Goal: Task Accomplishment & Management: Manage account settings

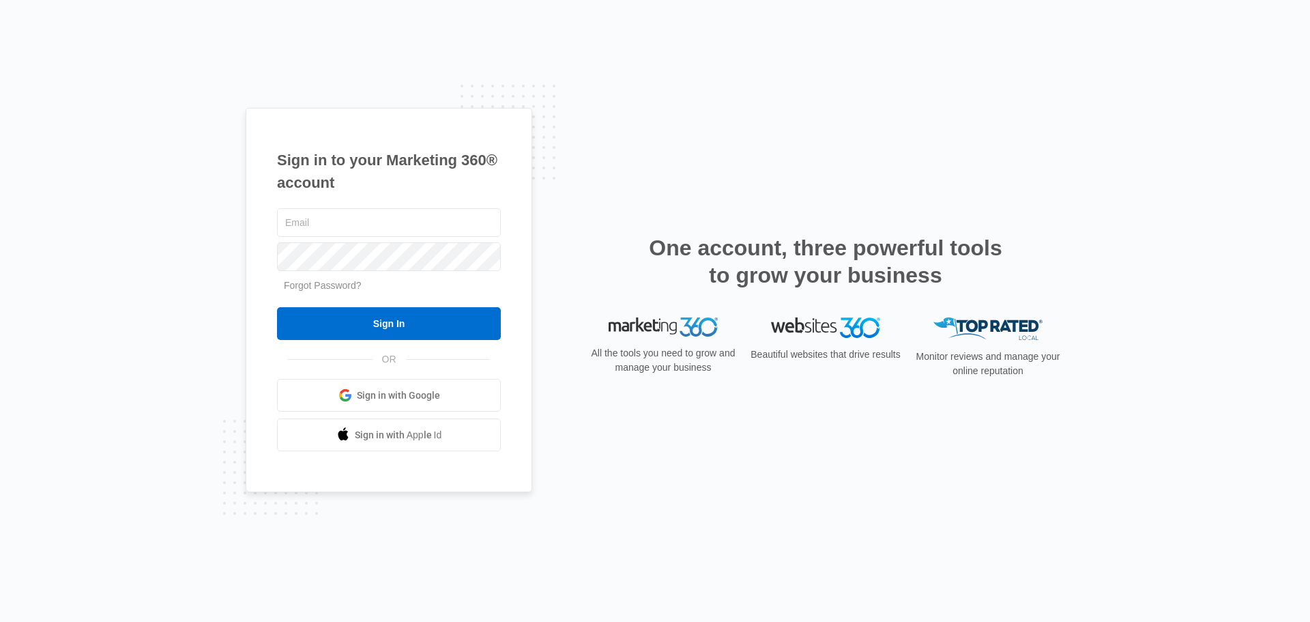
type input "edriconstruction@gmail.com"
click at [405, 304] on form "edriconstruction@gmail.com Forgot Password? Sign In" at bounding box center [389, 272] width 224 height 135
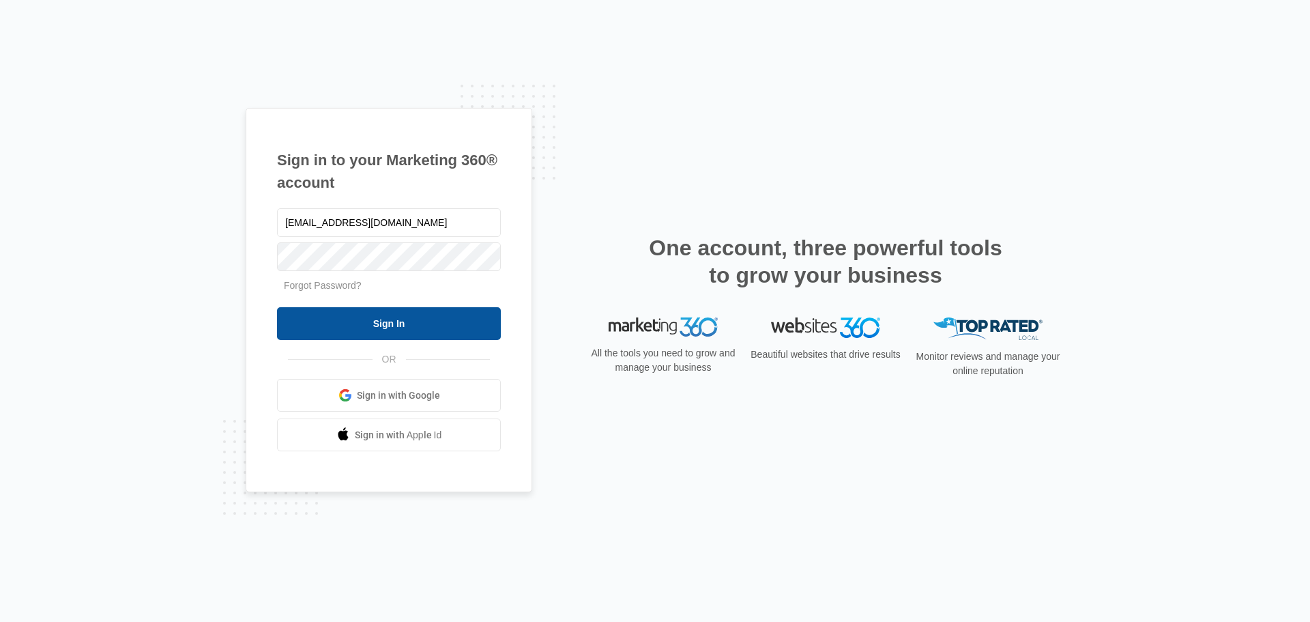
click at [402, 312] on input "Sign In" at bounding box center [389, 323] width 224 height 33
